Goal: Information Seeking & Learning: Learn about a topic

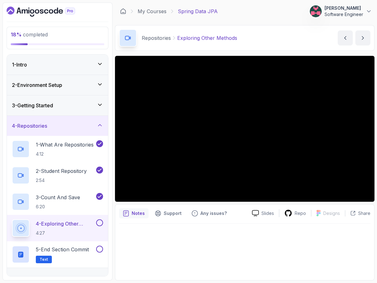
scroll to position [16, 0]
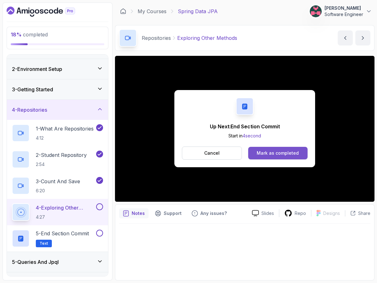
click at [280, 154] on div "Mark as completed" at bounding box center [277, 153] width 42 height 6
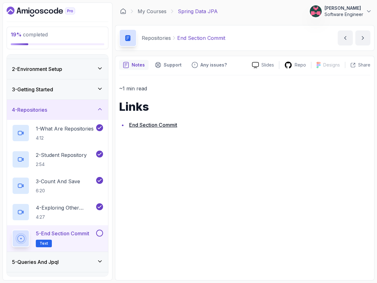
click at [101, 232] on button at bounding box center [99, 233] width 7 height 7
click at [205, 159] on div "~1 min read Links End Section Commit" at bounding box center [244, 175] width 251 height 201
click at [97, 266] on div "5 - Queries And Jpql" at bounding box center [57, 262] width 91 height 8
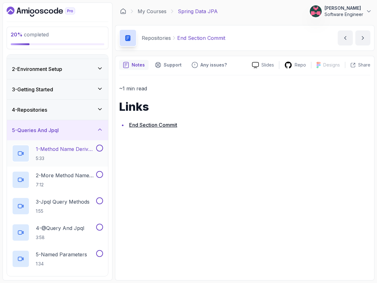
click at [91, 151] on p "1 - Method Name Derived Queries" at bounding box center [65, 149] width 59 height 8
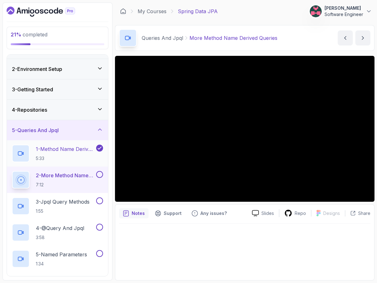
click at [61, 161] on p "5:33" at bounding box center [65, 158] width 59 height 6
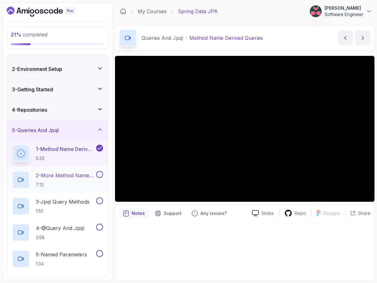
click at [53, 178] on p "2 - More Method Name Derived Queries" at bounding box center [65, 176] width 59 height 8
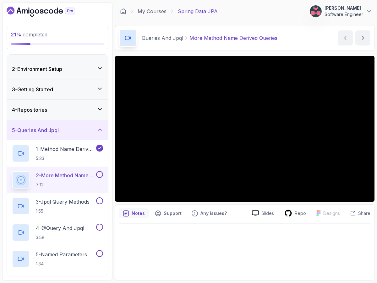
click at [178, 231] on div at bounding box center [244, 250] width 251 height 53
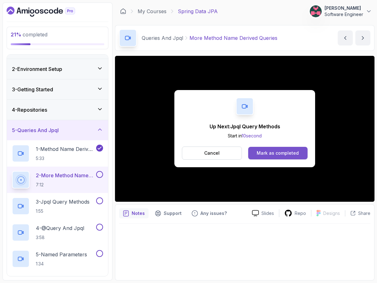
click at [282, 152] on div "Mark as completed" at bounding box center [277, 153] width 42 height 6
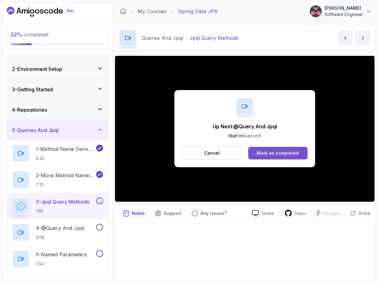
click at [272, 153] on div "Mark as completed" at bounding box center [277, 153] width 42 height 6
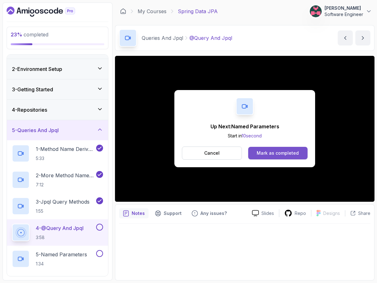
click at [287, 152] on div "Mark as completed" at bounding box center [277, 153] width 42 height 6
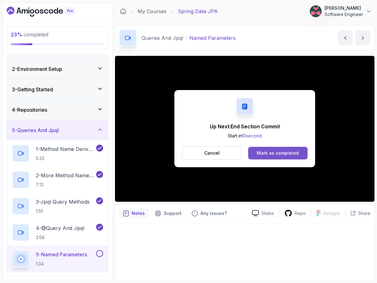
click at [281, 155] on div "Mark as completed" at bounding box center [277, 153] width 42 height 6
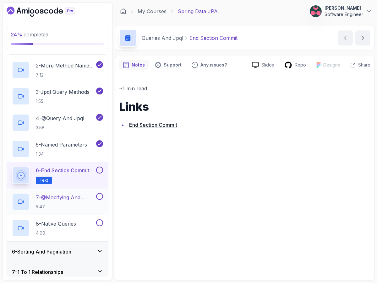
scroll to position [126, 0]
click at [102, 171] on button at bounding box center [99, 170] width 7 height 7
click at [62, 207] on p "5:47" at bounding box center [65, 207] width 59 height 6
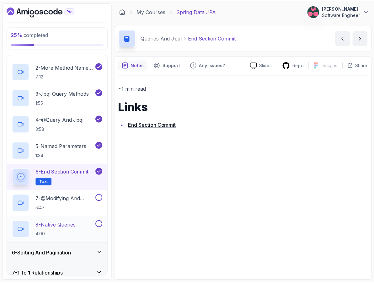
scroll to position [124, 0]
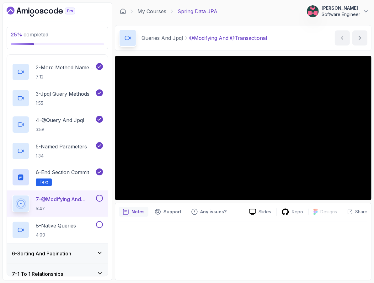
click at [103, 198] on button at bounding box center [99, 198] width 7 height 7
click at [84, 225] on div "8 - Native Queries 4:00" at bounding box center [53, 230] width 83 height 18
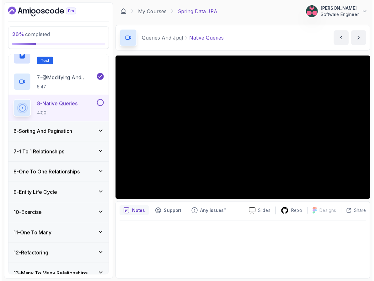
scroll to position [245, 0]
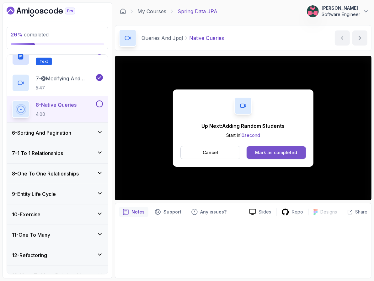
click at [271, 149] on button "Mark as completed" at bounding box center [276, 152] width 59 height 13
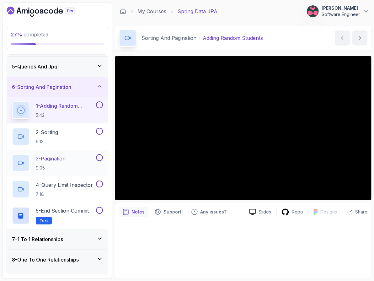
scroll to position [71, 0]
